Goal: Task Accomplishment & Management: Complete application form

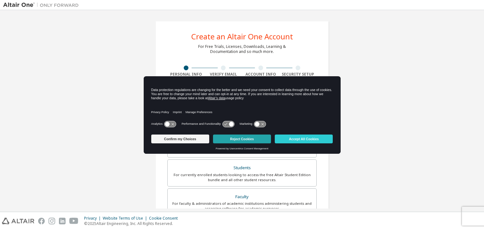
click at [233, 136] on button "Reject Cookies" at bounding box center [242, 139] width 58 height 9
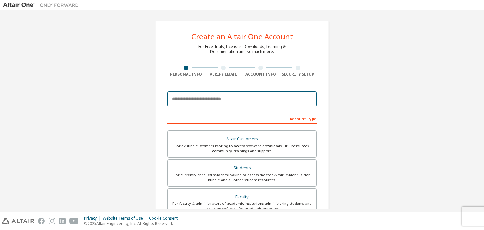
click at [214, 101] on input "email" at bounding box center [241, 98] width 149 height 15
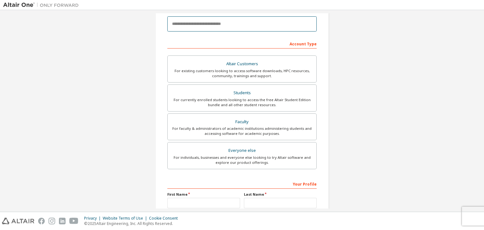
scroll to position [82, 0]
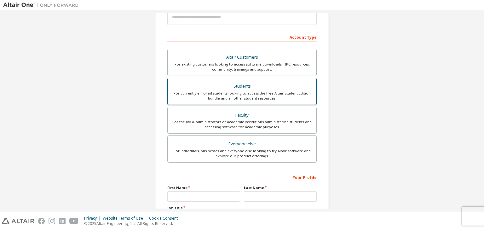
click at [279, 96] on div "For currently enrolled students looking to access the free Altair Student Editi…" at bounding box center [242, 96] width 141 height 10
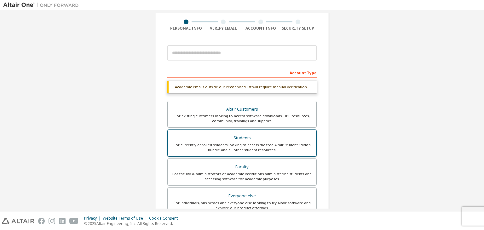
scroll to position [40, 0]
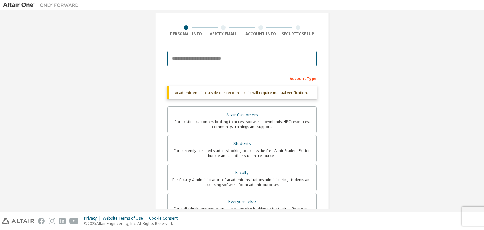
click at [211, 59] on input "email" at bounding box center [241, 58] width 149 height 15
type input "**********"
click at [252, 74] on div "Account Type" at bounding box center [241, 78] width 149 height 10
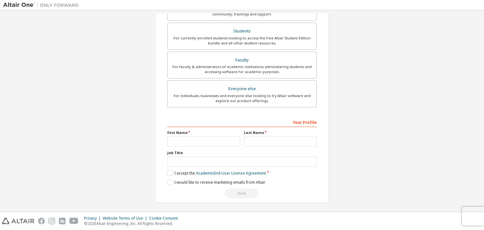
scroll to position [137, 0]
click at [202, 138] on input "text" at bounding box center [203, 141] width 73 height 10
type input "*****"
click at [168, 172] on label "I accept the Academic End-User License Agreement" at bounding box center [216, 172] width 99 height 5
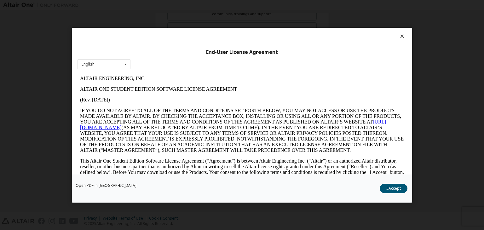
scroll to position [0, 0]
click at [300, 153] on p "IF YOU DO NOT AGREE TO ALL OF THE TERMS AND CONDITIONS SET FORTH BELOW, YOU MAY…" at bounding box center [242, 130] width 324 height 45
click at [398, 191] on button "I Accept" at bounding box center [394, 188] width 28 height 9
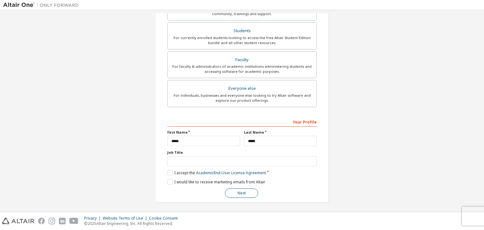
click at [242, 190] on button "Next" at bounding box center [241, 193] width 33 height 9
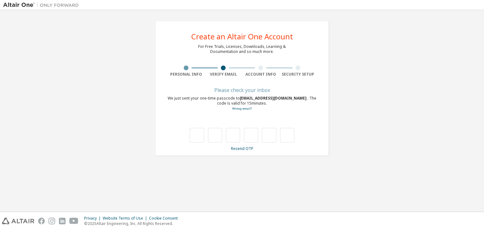
click at [345, 195] on div "**********" at bounding box center [242, 111] width 478 height 196
click at [196, 135] on input "text" at bounding box center [197, 135] width 14 height 15
type input "*"
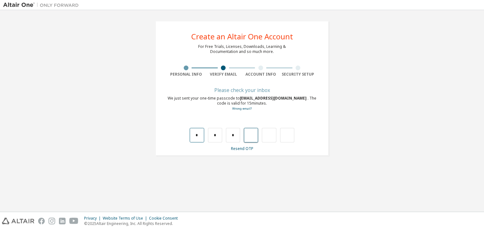
type input "*"
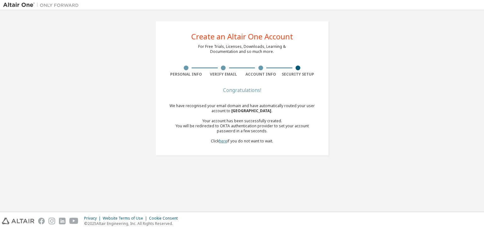
click at [221, 143] on link "here" at bounding box center [223, 140] width 8 height 5
